Goal: Navigation & Orientation: Find specific page/section

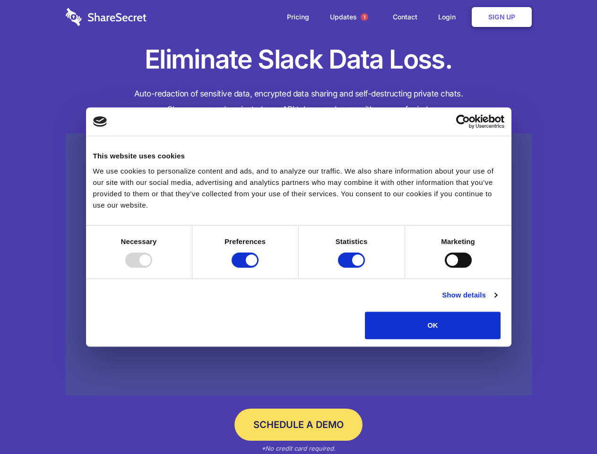
click at [152, 268] on div at bounding box center [138, 259] width 27 height 15
click at [259, 268] on input "Preferences" at bounding box center [245, 259] width 27 height 15
checkbox input "false"
click at [353, 268] on input "Statistics" at bounding box center [351, 259] width 27 height 15
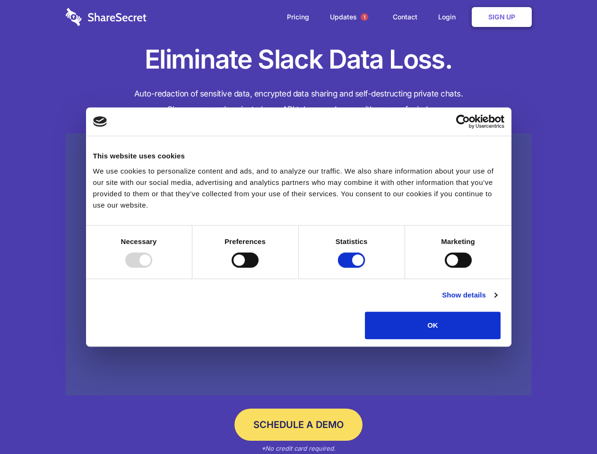
checkbox input "false"
click at [445, 268] on input "Marketing" at bounding box center [458, 259] width 27 height 15
checkbox input "true"
click at [497, 301] on link "Show details" at bounding box center [469, 294] width 55 height 11
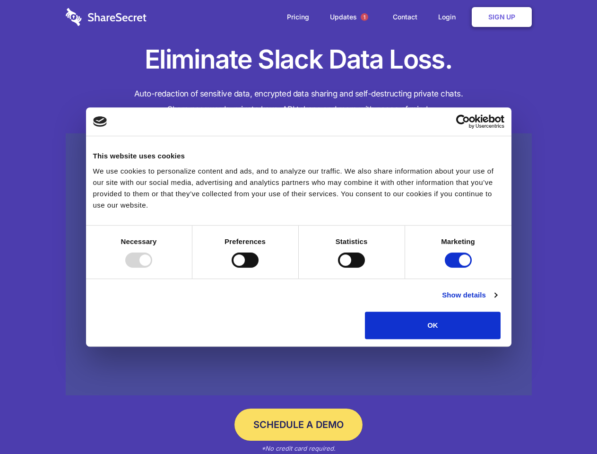
click at [0, 0] on li "Necessary 7 Necessary cookies help make a website usable by enabling basic func…" at bounding box center [0, 0] width 0 height 0
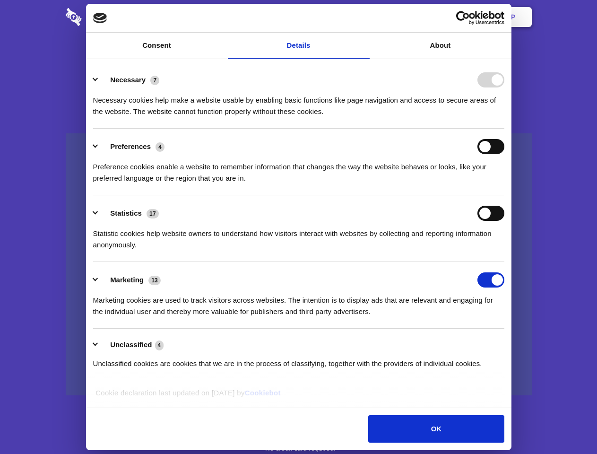
click at [364, 17] on span "1" at bounding box center [365, 17] width 8 height 8
